Goal: Transaction & Acquisition: Purchase product/service

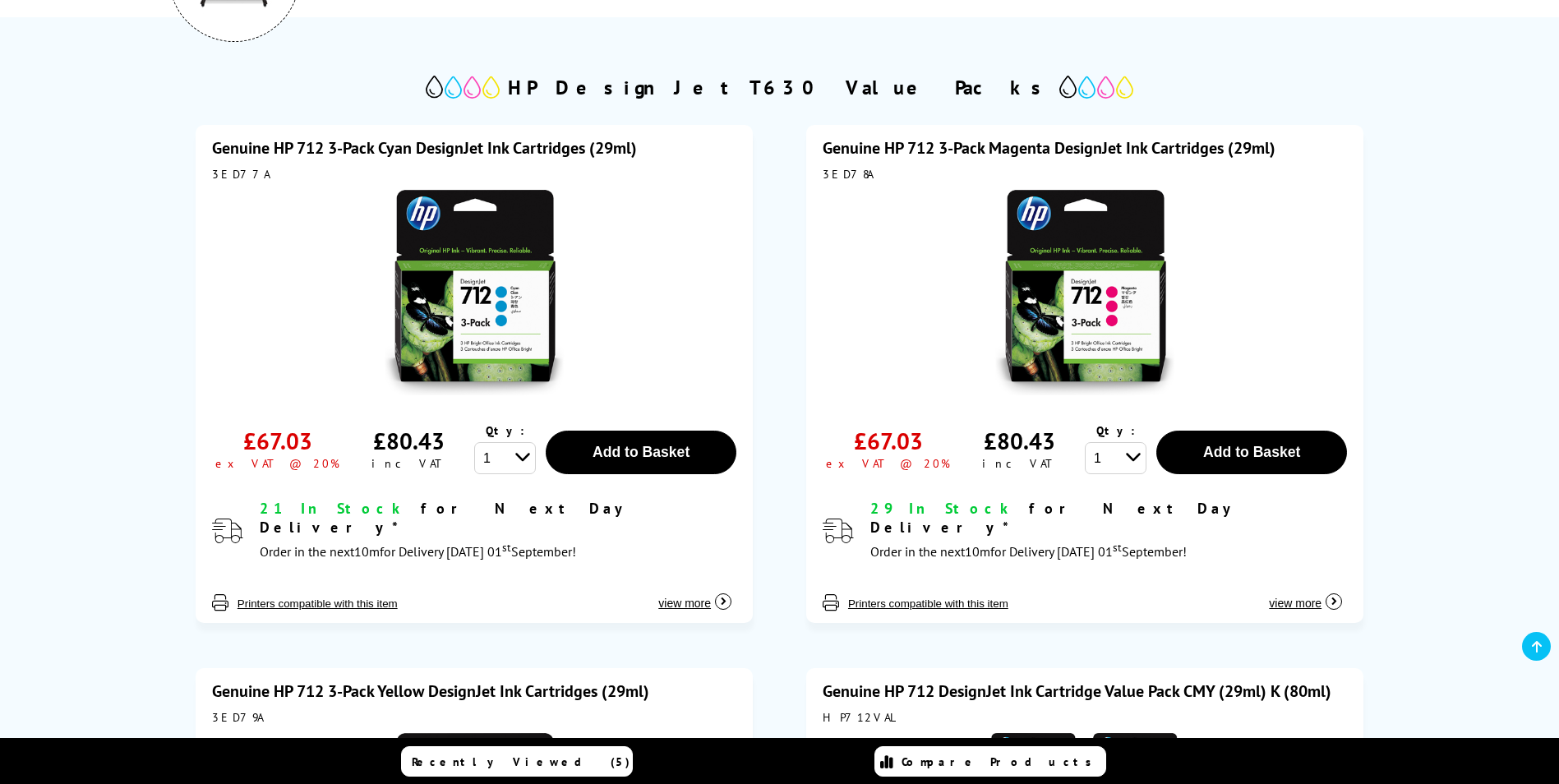
scroll to position [329, 0]
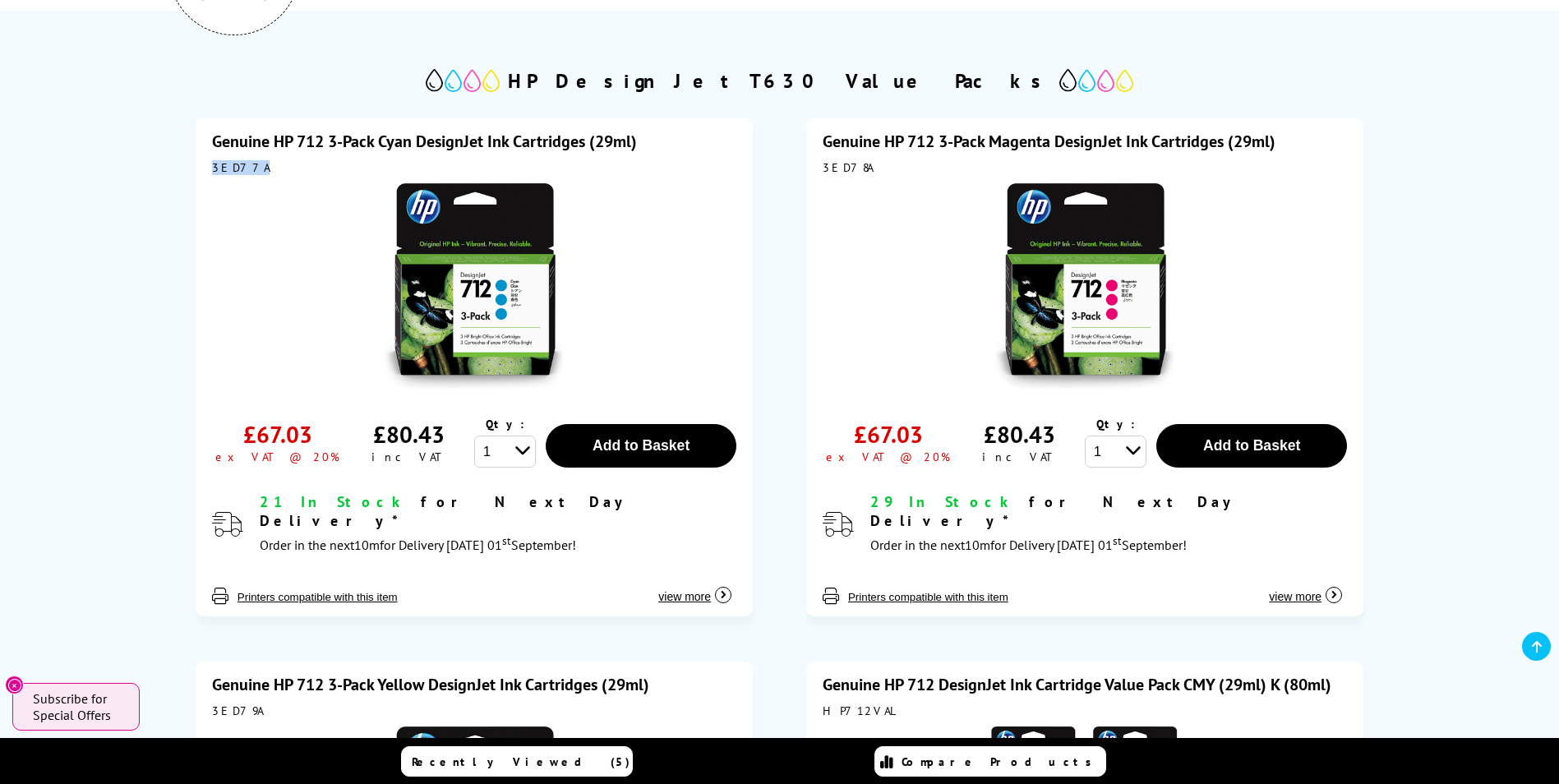
drag, startPoint x: 252, startPoint y: 169, endPoint x: 207, endPoint y: 166, distance: 45.1
click at [207, 166] on div "Genuine HP 712 3-Pack Cyan DesignJet Ink Cartridges (29ml) 3ED77A £67.03 ex VAT…" at bounding box center [474, 367] width 557 height 499
drag, startPoint x: 207, startPoint y: 166, endPoint x: 231, endPoint y: 166, distance: 24.0
copy div "3ED77A"
click at [840, 170] on div "3ED78A" at bounding box center [1084, 168] width 524 height 15
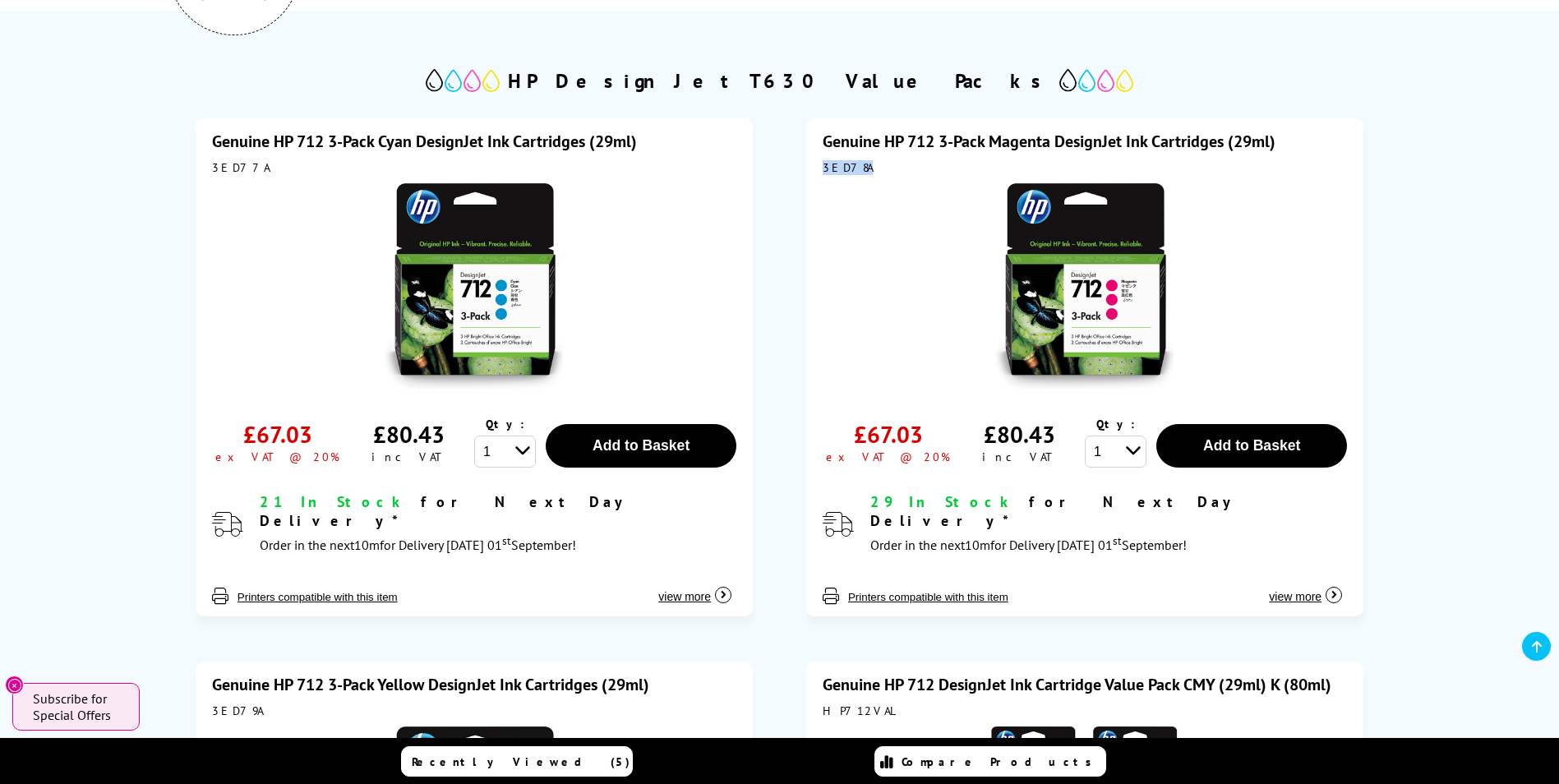
click at [840, 170] on div "3ED78A" at bounding box center [1084, 168] width 524 height 15
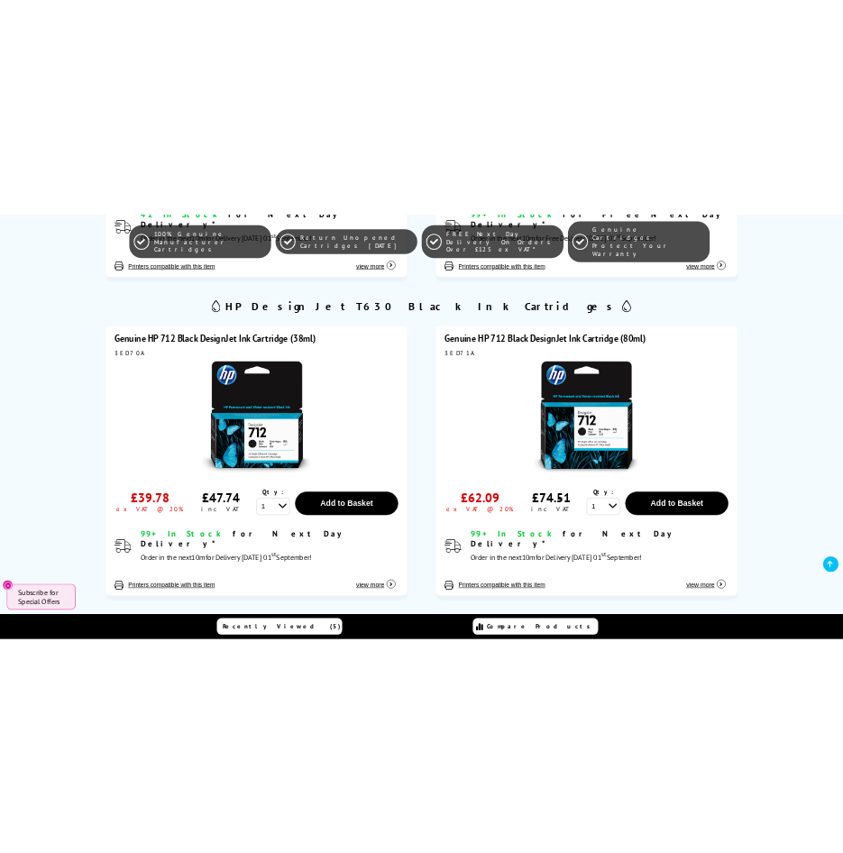
scroll to position [1533, 0]
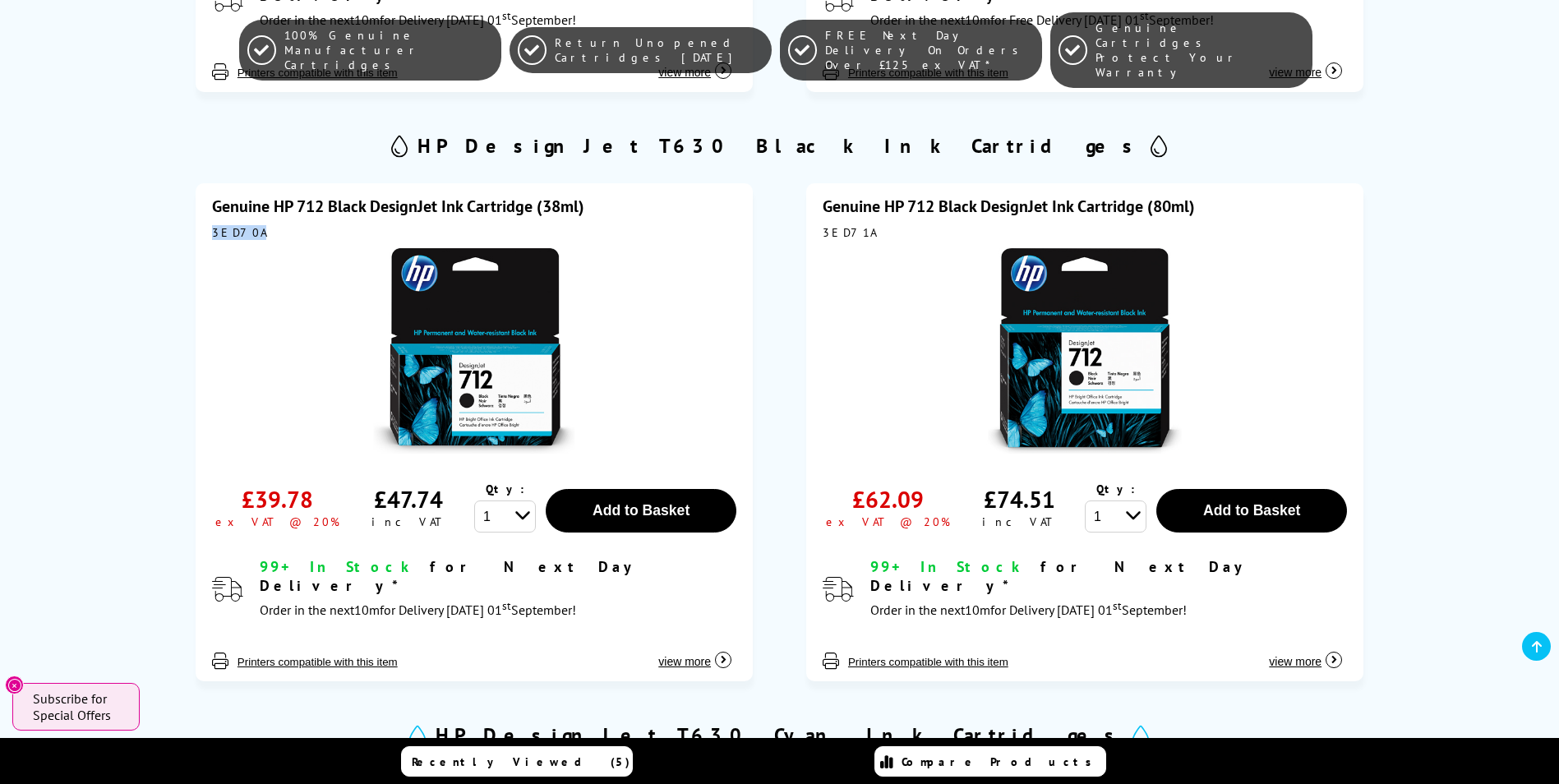
drag, startPoint x: 248, startPoint y: 194, endPoint x: 213, endPoint y: 192, distance: 35.1
click at [213, 225] on div "3ED70A" at bounding box center [474, 232] width 524 height 15
copy div "3ED70A"
click at [848, 225] on div "3ED71A" at bounding box center [1084, 232] width 524 height 15
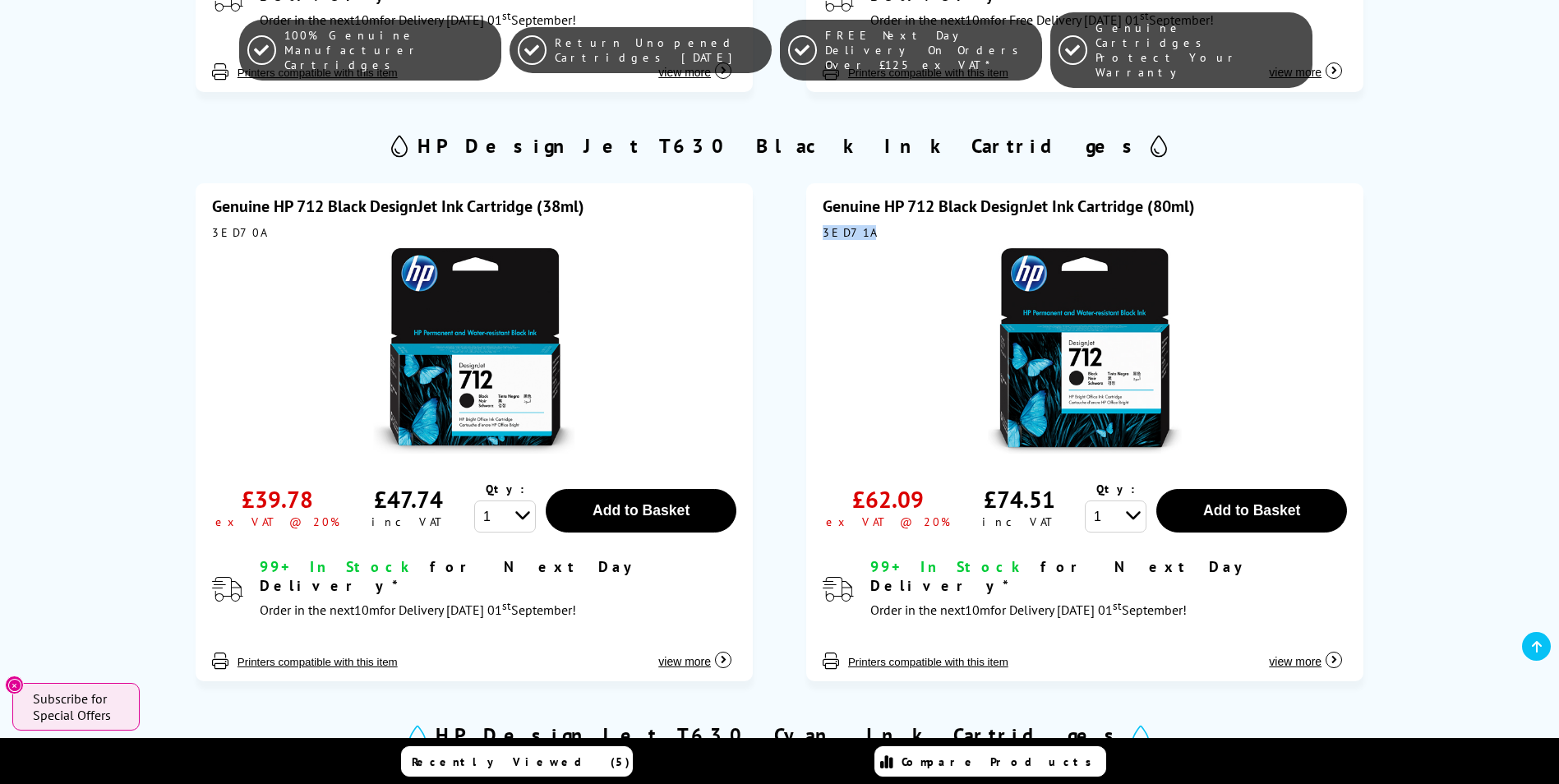
copy div "3ED71A"
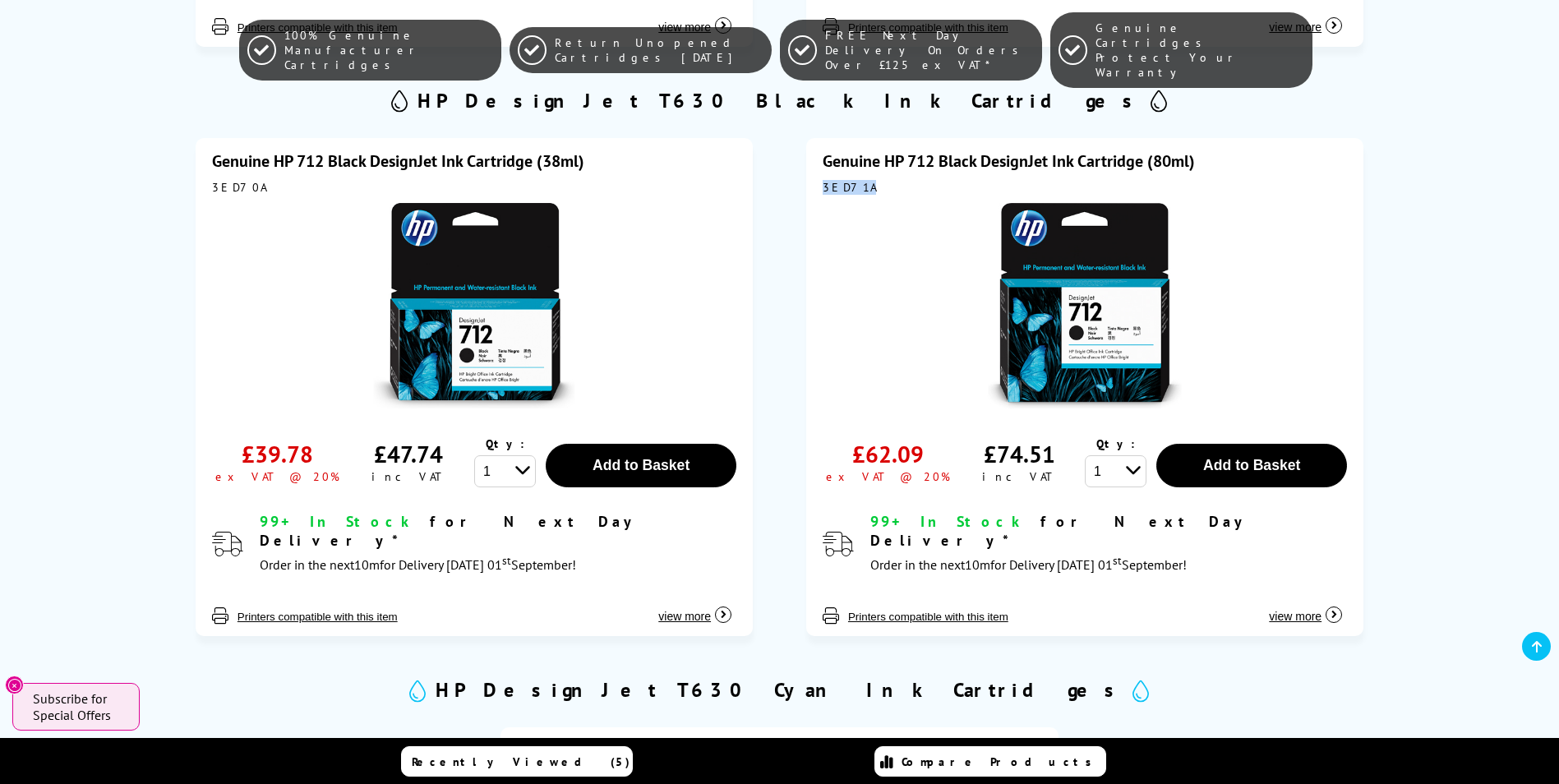
scroll to position [1440, 0]
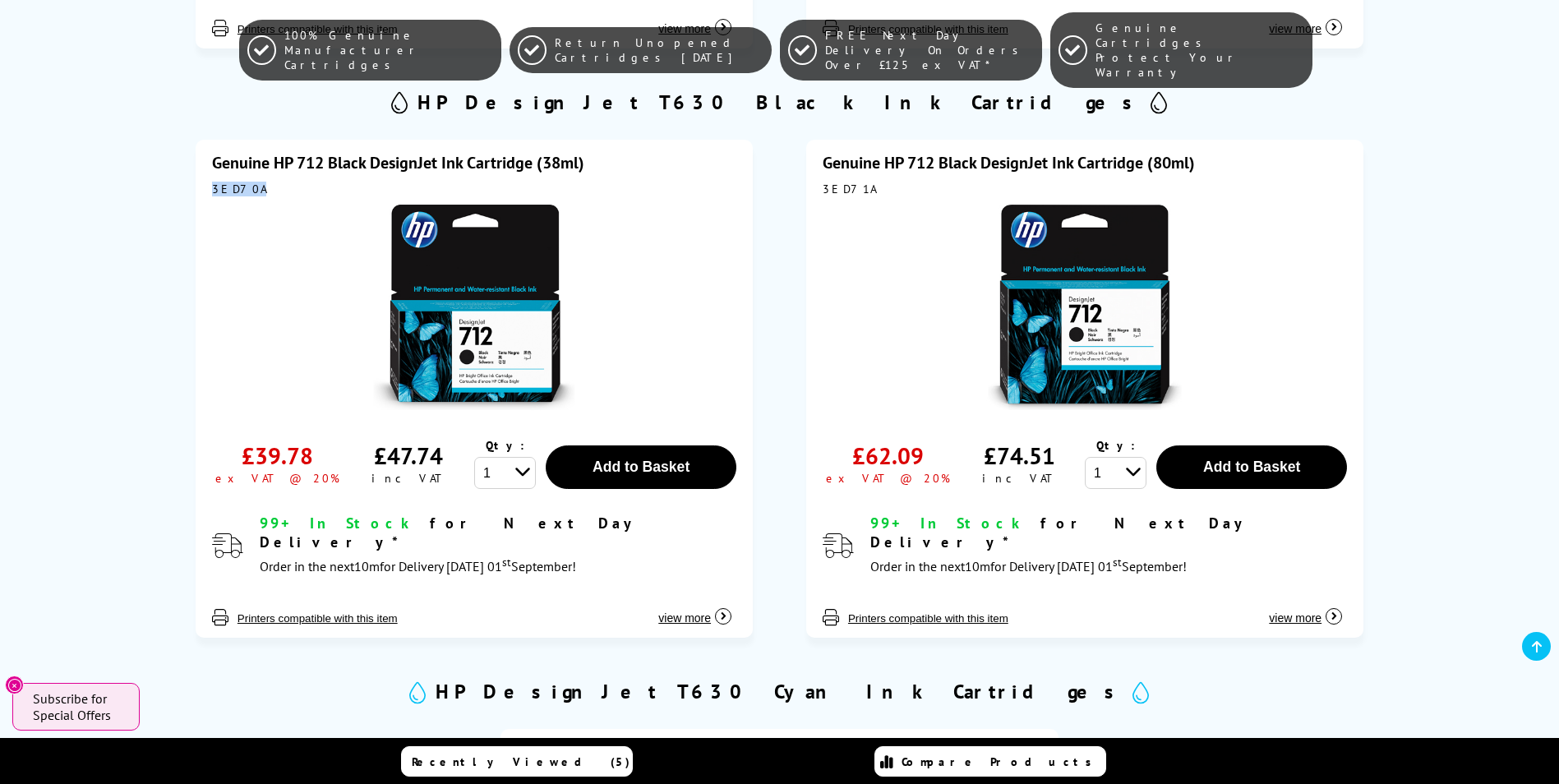
drag, startPoint x: 253, startPoint y: 153, endPoint x: 213, endPoint y: 151, distance: 40.0
click at [213, 181] on div "3ED70A" at bounding box center [474, 189] width 524 height 15
copy div "3ED70A"
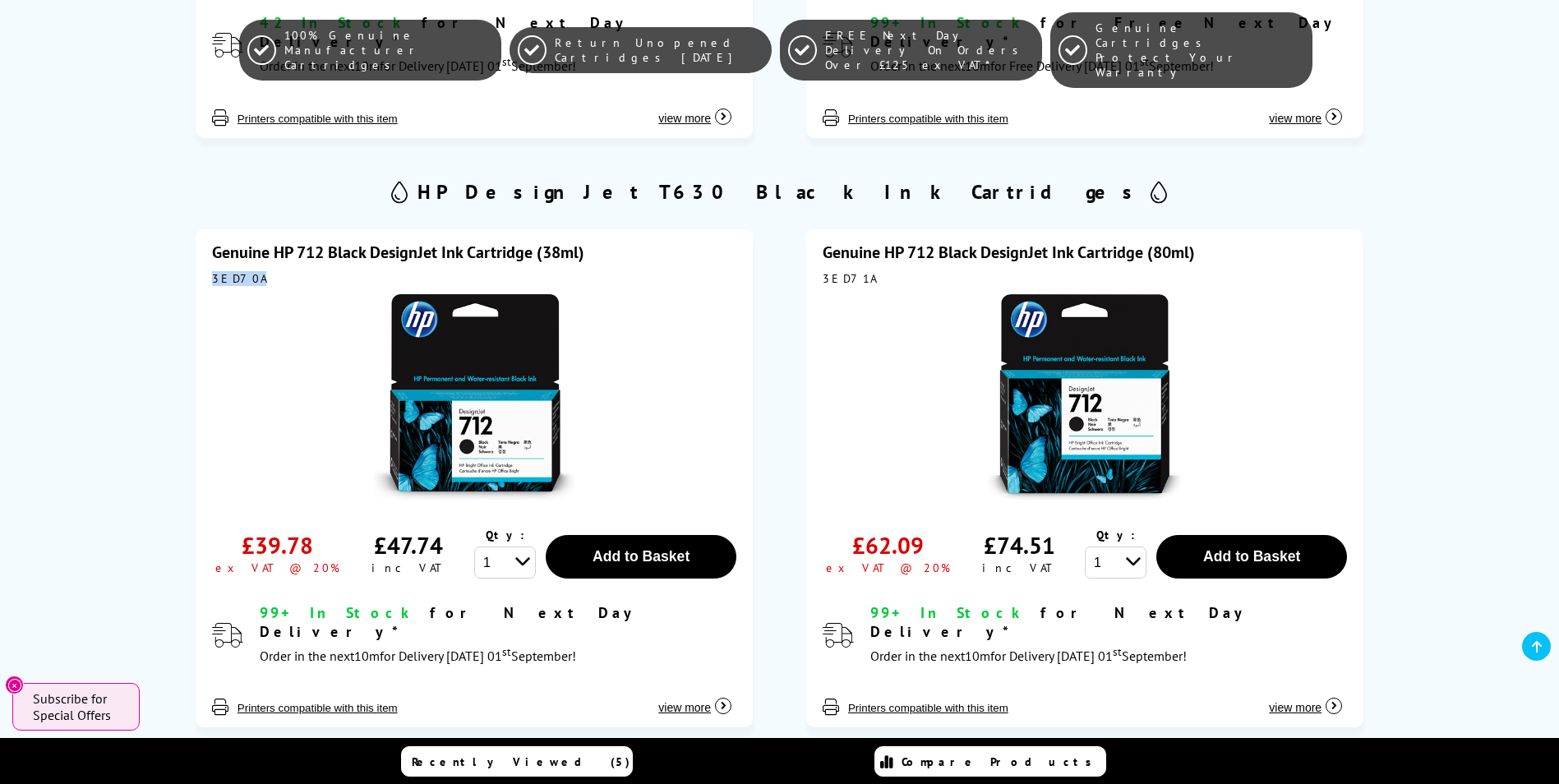
scroll to position [1194, 0]
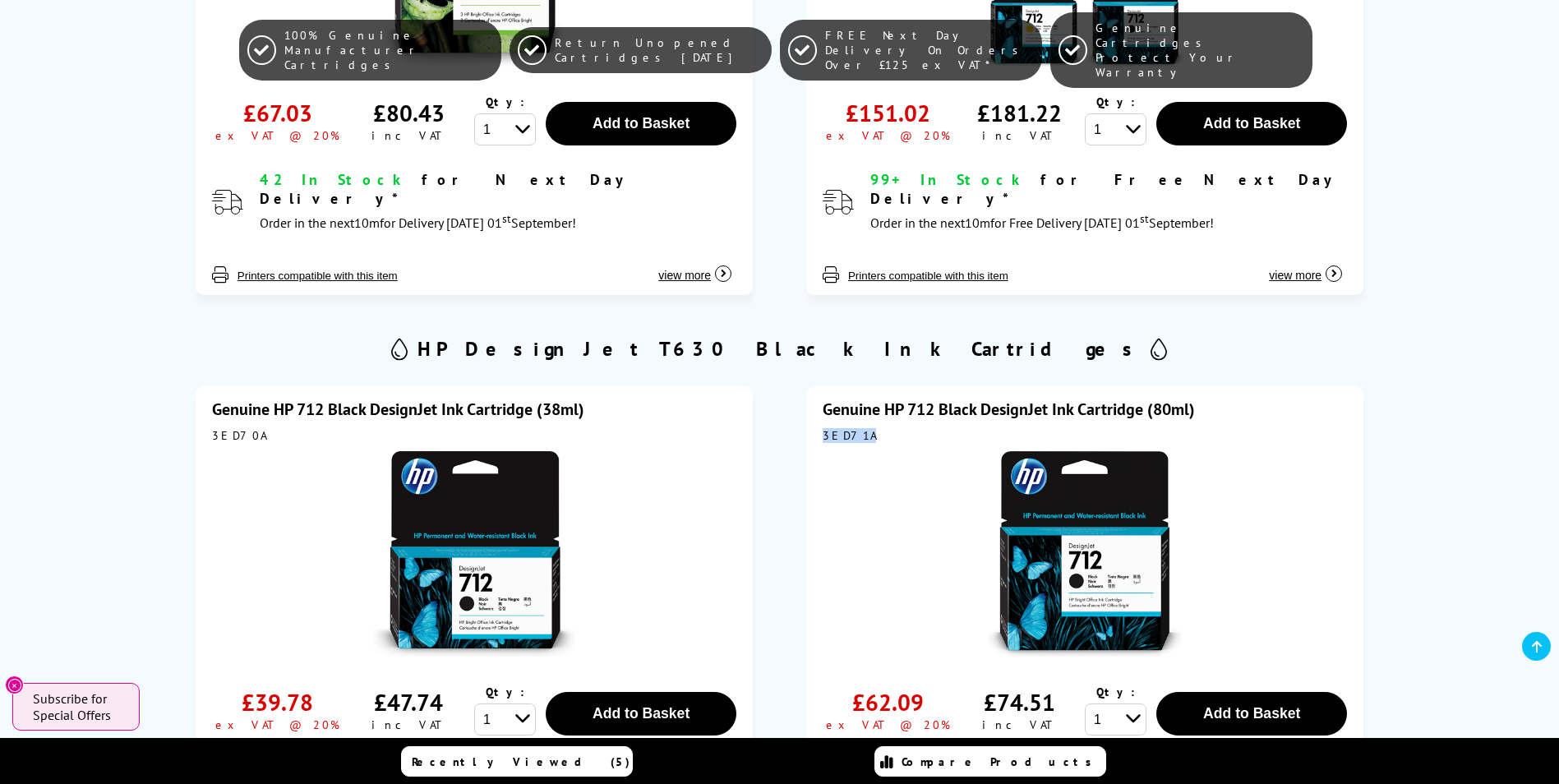
drag, startPoint x: 863, startPoint y: 397, endPoint x: 822, endPoint y: 397, distance: 41.0
click at [822, 428] on div "3ED71A" at bounding box center [1084, 436] width 524 height 15
drag, startPoint x: 822, startPoint y: 397, endPoint x: 835, endPoint y: 397, distance: 13.0
copy div "3ED71A"
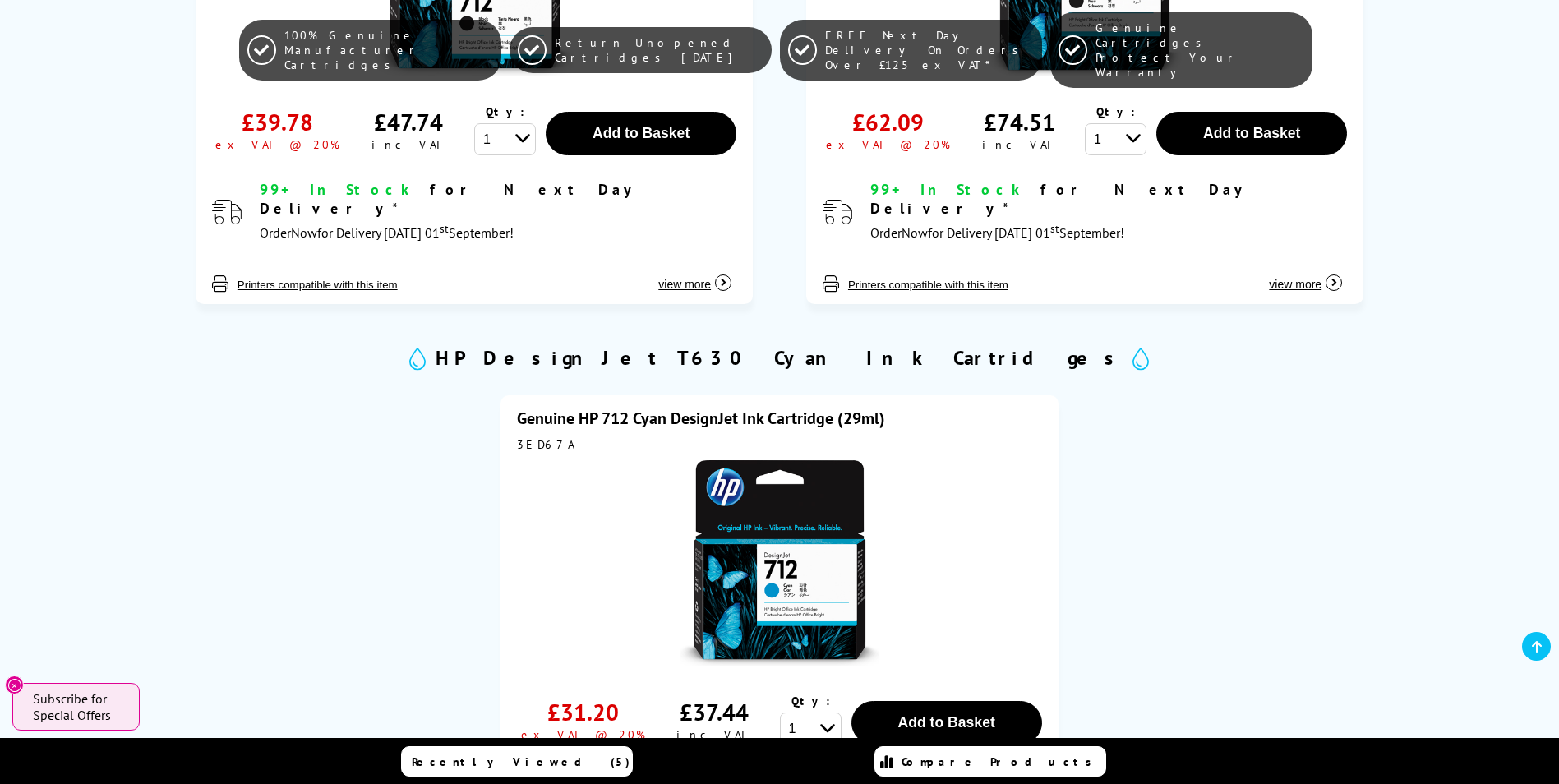
scroll to position [1934, 0]
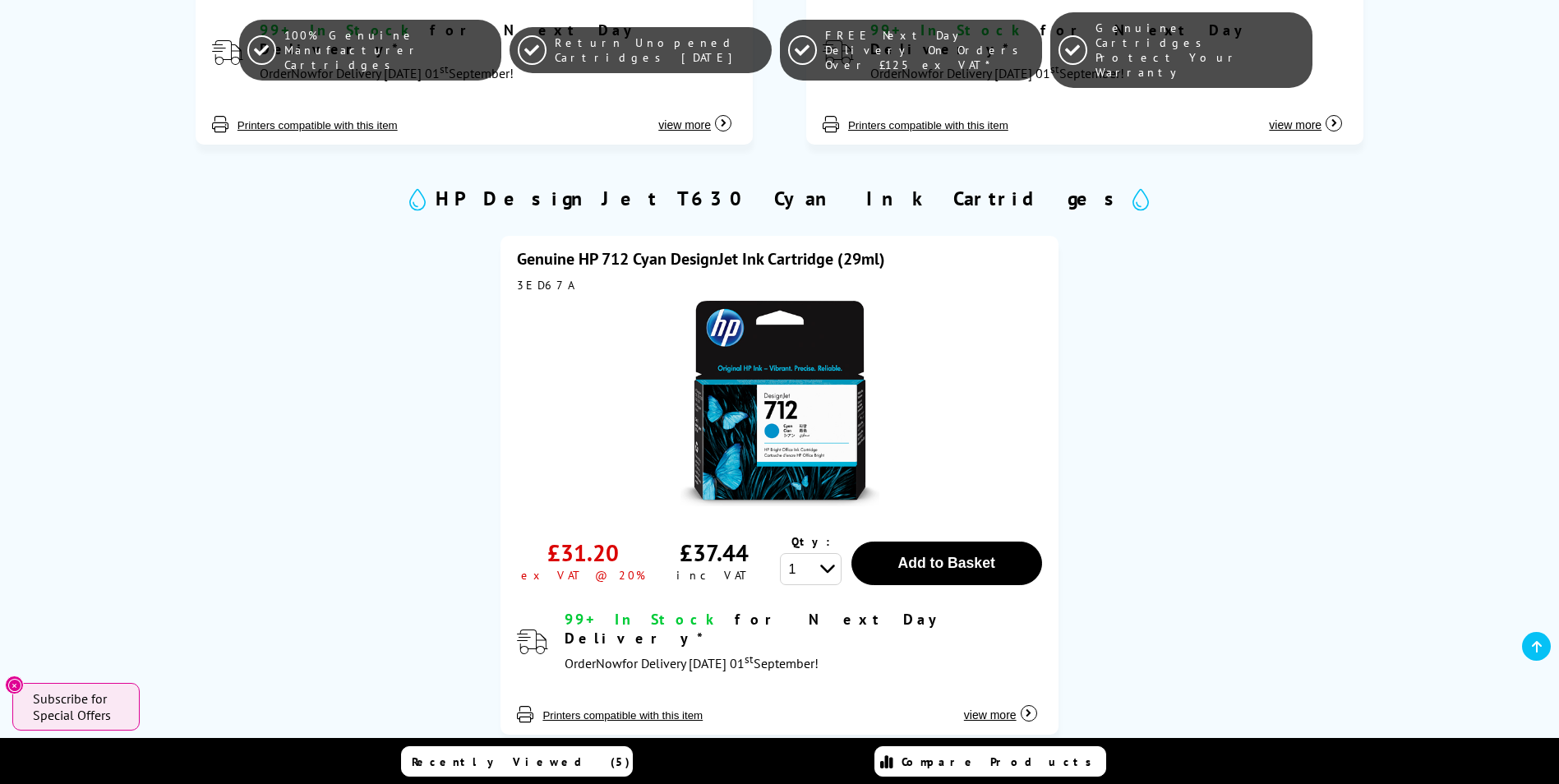
click at [533, 278] on div "3ED67A" at bounding box center [779, 285] width 524 height 15
copy div "3ED67A"
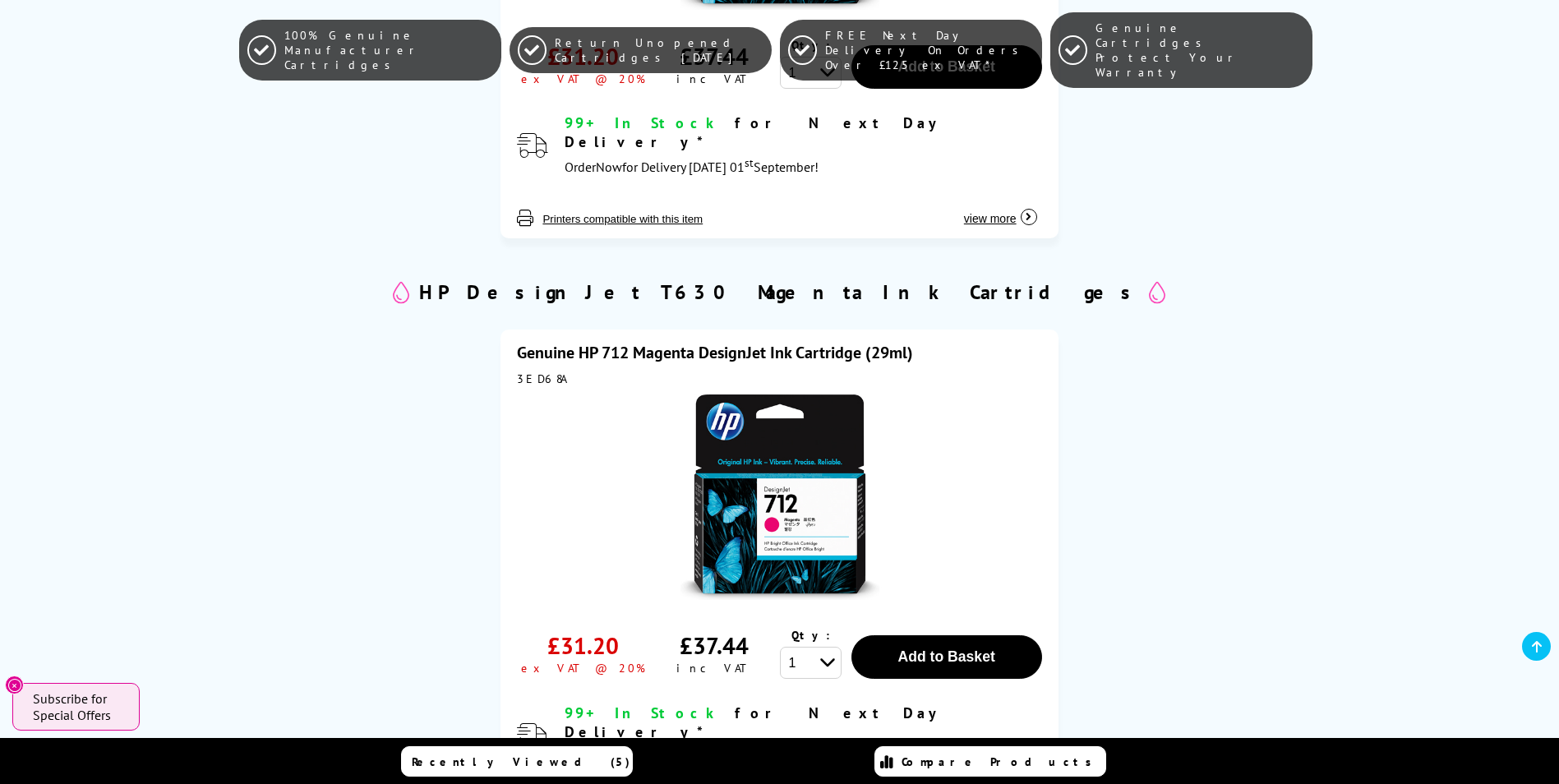
scroll to position [2592, 0]
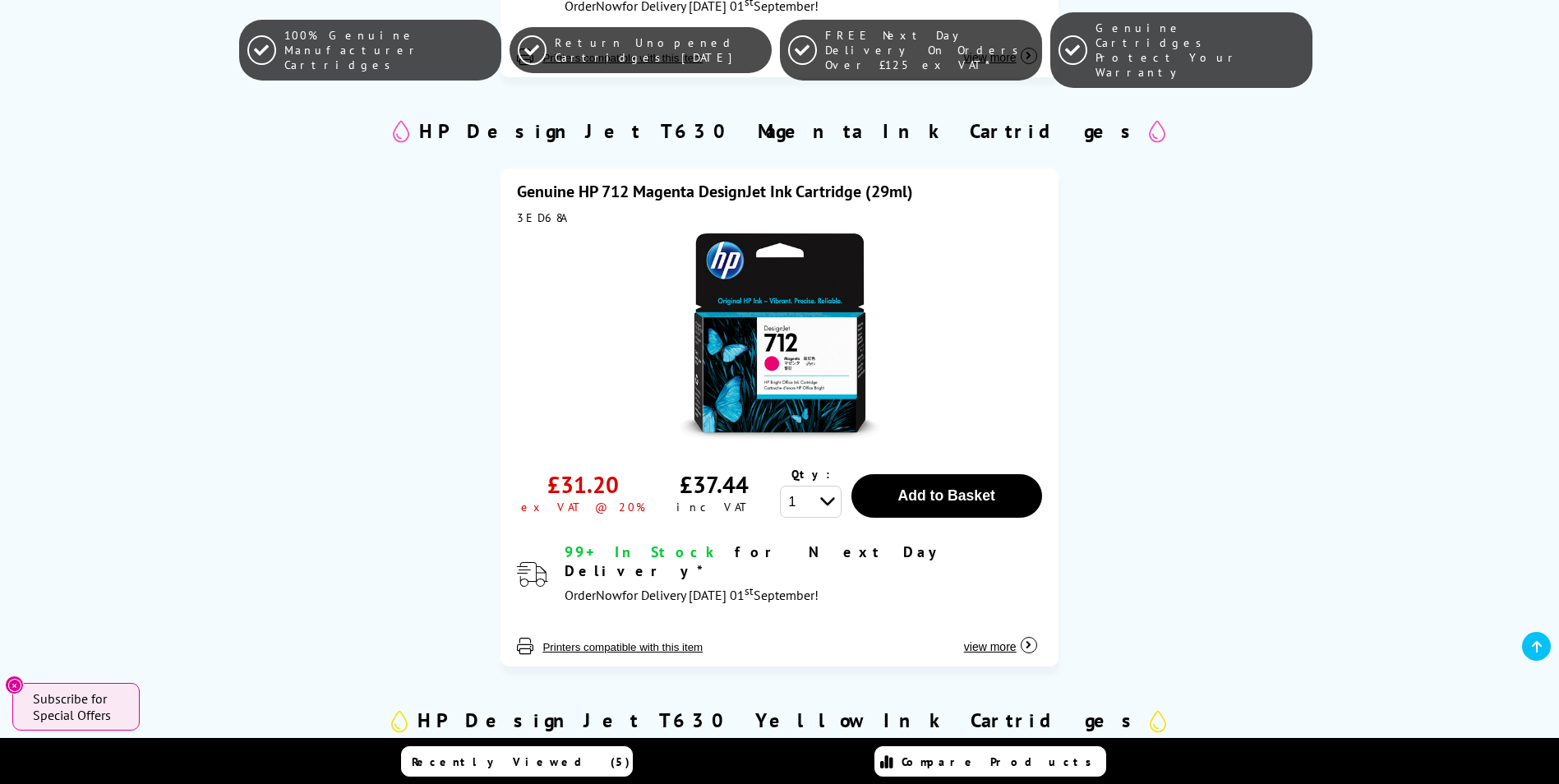
click at [544, 211] on div "3ED68A" at bounding box center [779, 218] width 524 height 15
copy div "3ED68A"
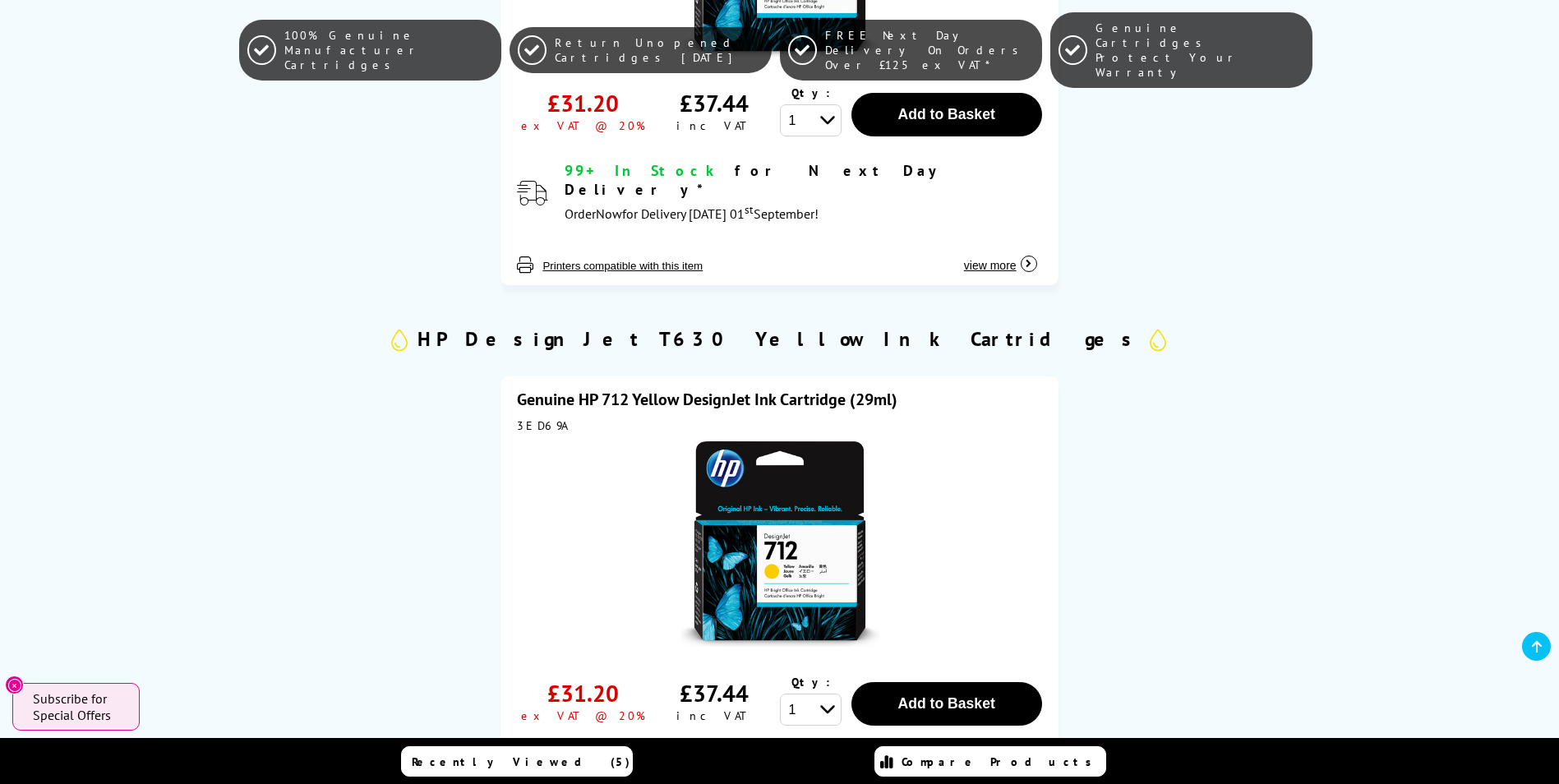
scroll to position [3002, 0]
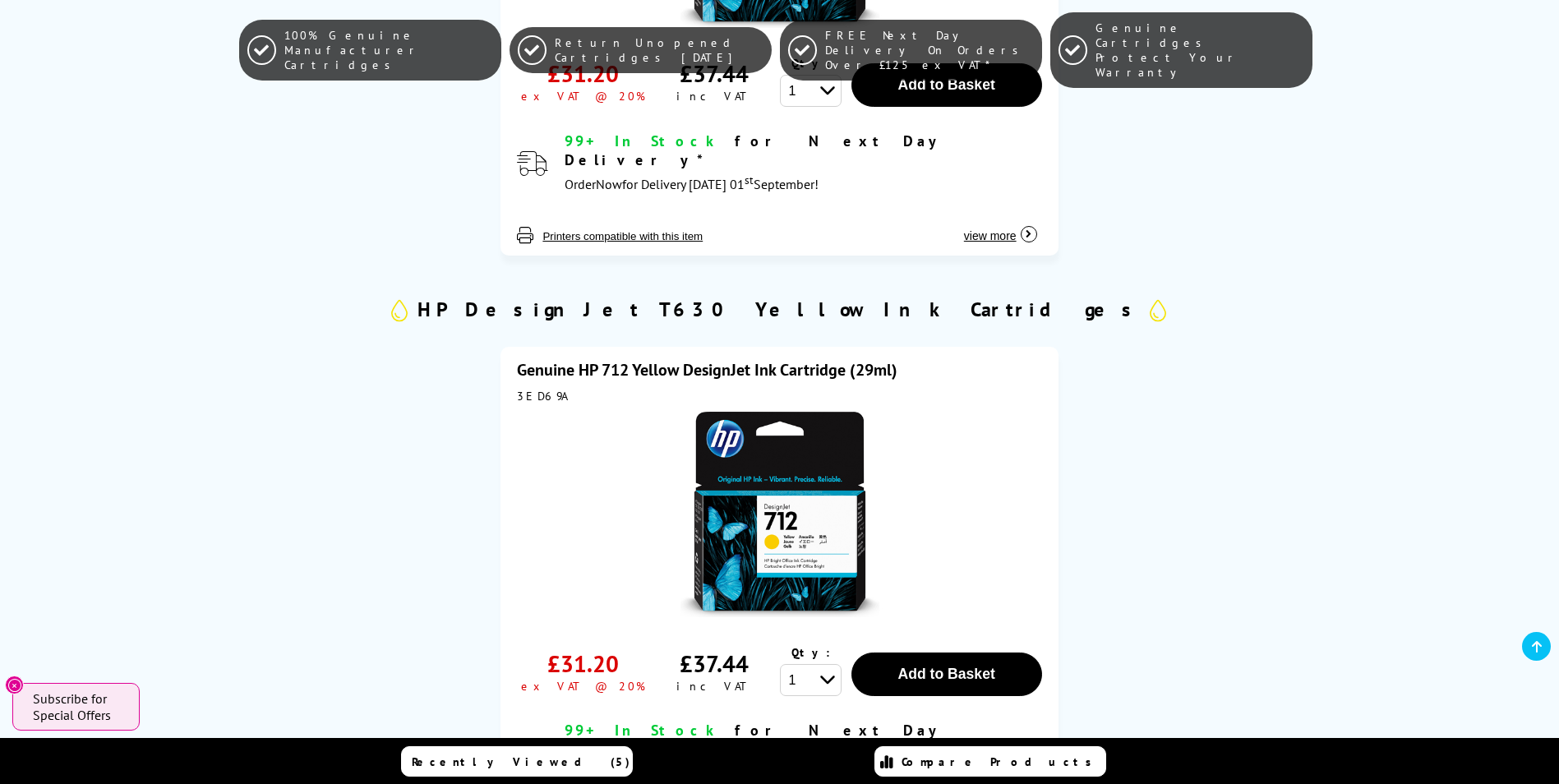
click at [539, 388] on div "3ED69A" at bounding box center [779, 396] width 524 height 15
copy div "3ED69A"
